Goal: Task Accomplishment & Management: Use online tool/utility

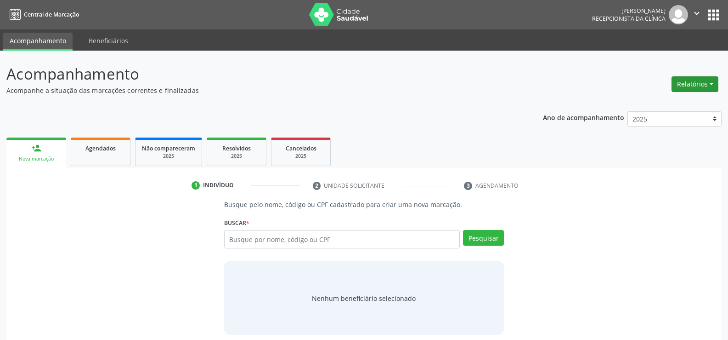
click at [685, 82] on button "Relatórios" at bounding box center [695, 84] width 47 height 16
click at [648, 102] on link "Agendamentos" at bounding box center [669, 103] width 99 height 13
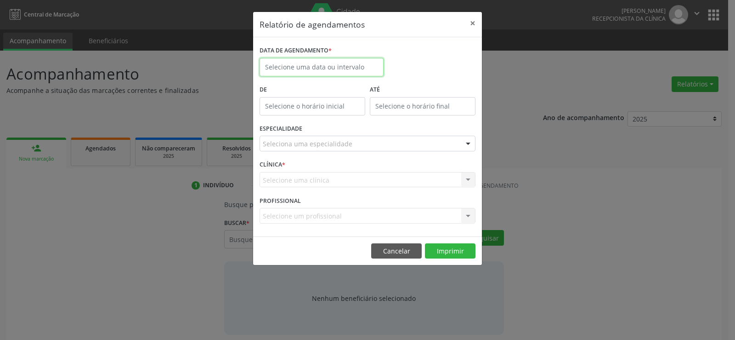
click at [285, 67] on input "text" at bounding box center [322, 67] width 124 height 18
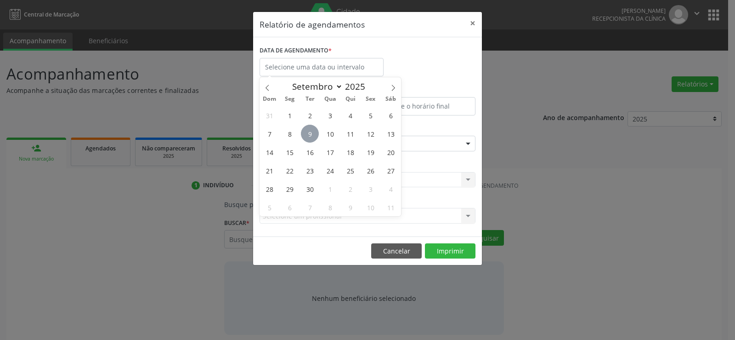
click at [307, 133] on span "9" at bounding box center [310, 134] width 18 height 18
type input "09/09/2025"
click at [307, 133] on span "9" at bounding box center [310, 134] width 18 height 18
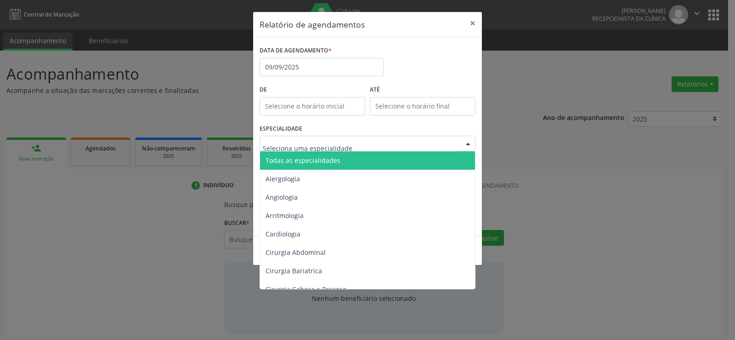
click at [317, 162] on span "Todas as especialidades" at bounding box center [303, 160] width 75 height 9
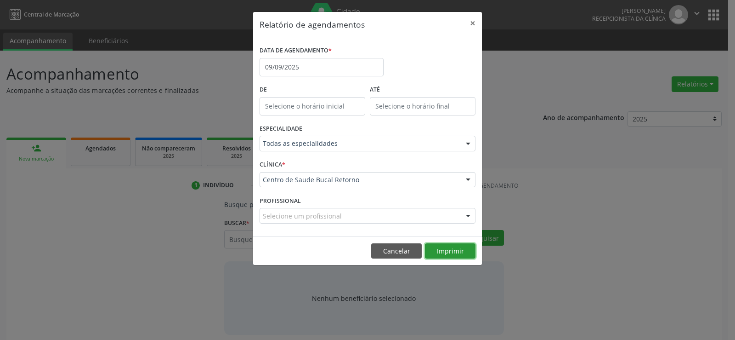
click at [460, 253] on button "Imprimir" at bounding box center [450, 251] width 51 height 16
click at [399, 253] on button "Cancelar" at bounding box center [396, 251] width 51 height 16
